Goal: Task Accomplishment & Management: Use online tool/utility

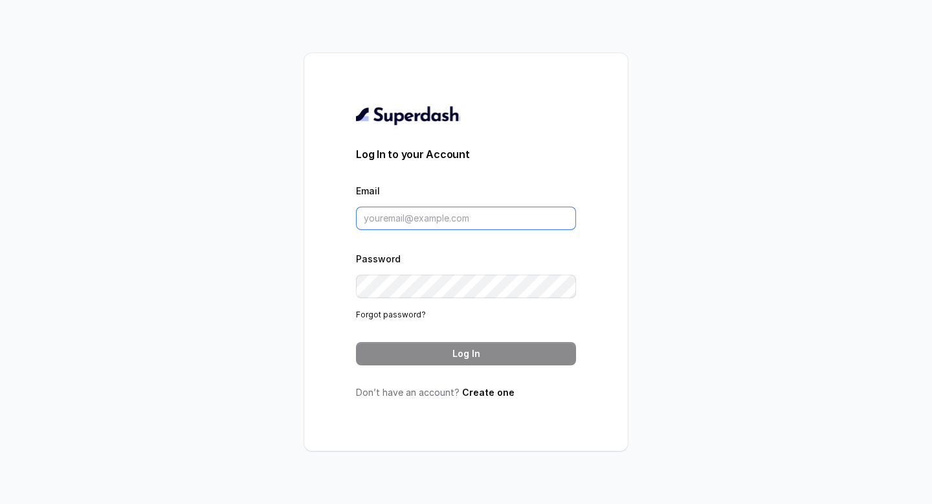
type input "v.hemanth@leapfinance.com"
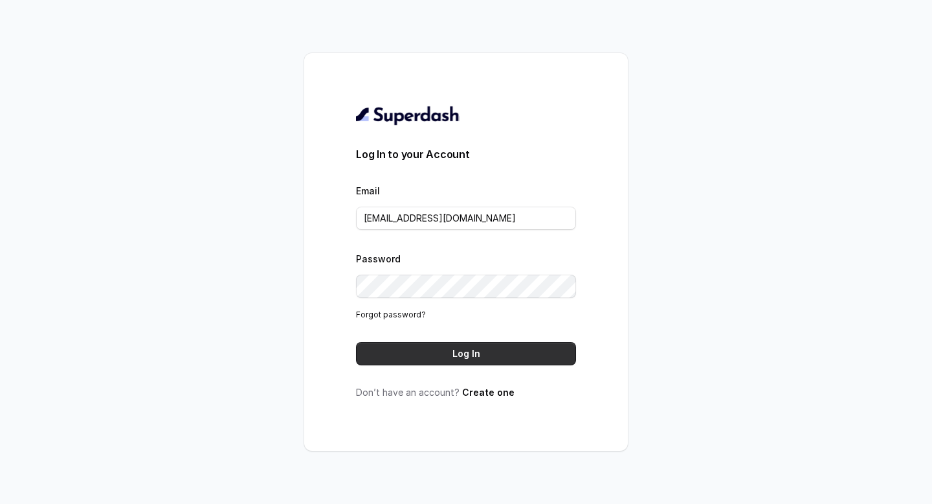
click at [487, 357] on button "Log In" at bounding box center [466, 353] width 220 height 23
